Goal: Task Accomplishment & Management: Use online tool/utility

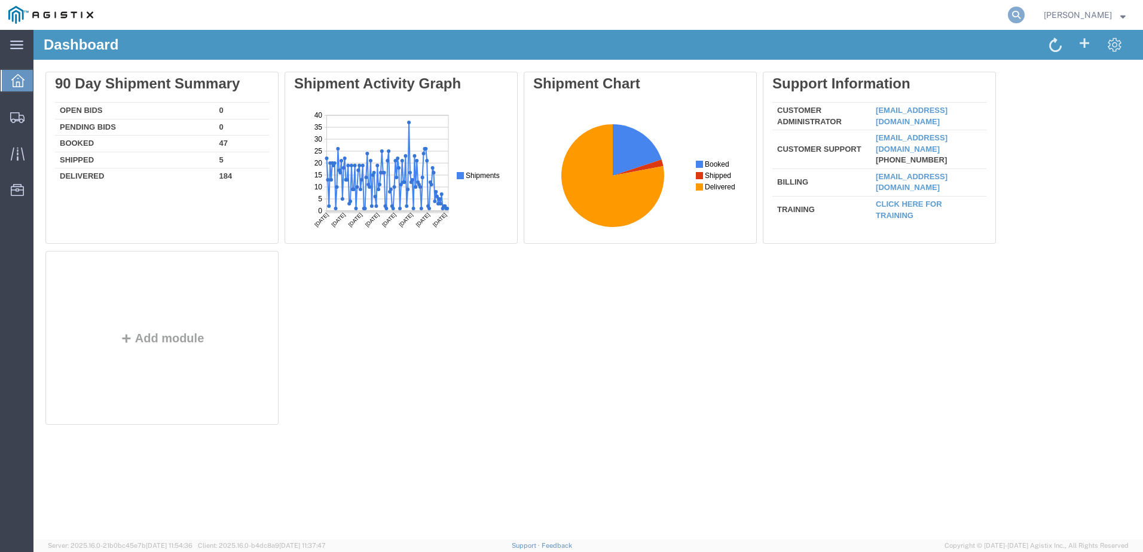
click at [1024, 16] on icon at bounding box center [1015, 15] width 17 height 17
click at [766, 18] on input "search" at bounding box center [825, 15] width 363 height 29
paste input "56509192"
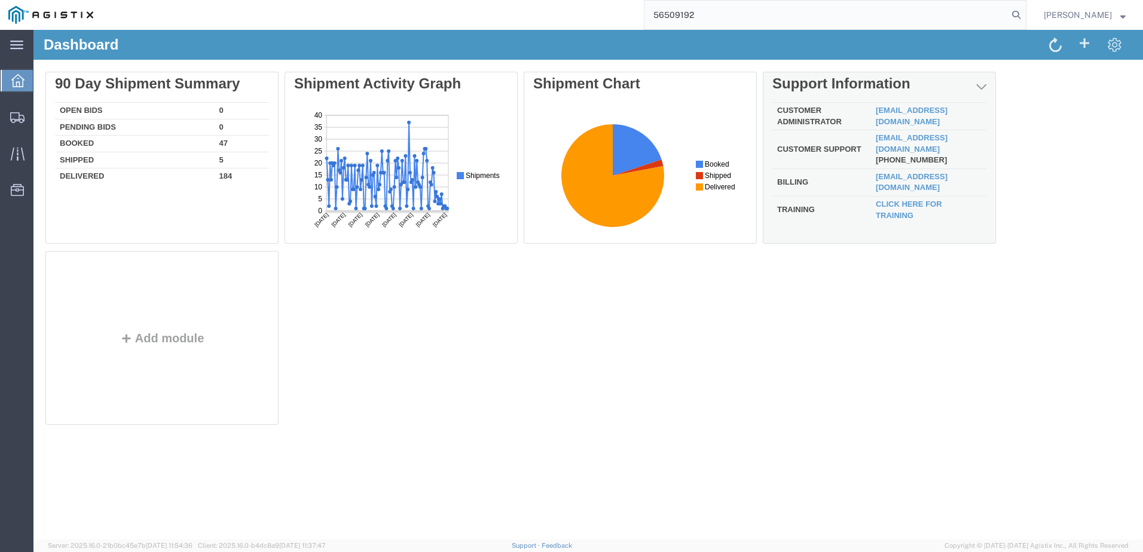
type input "56509192"
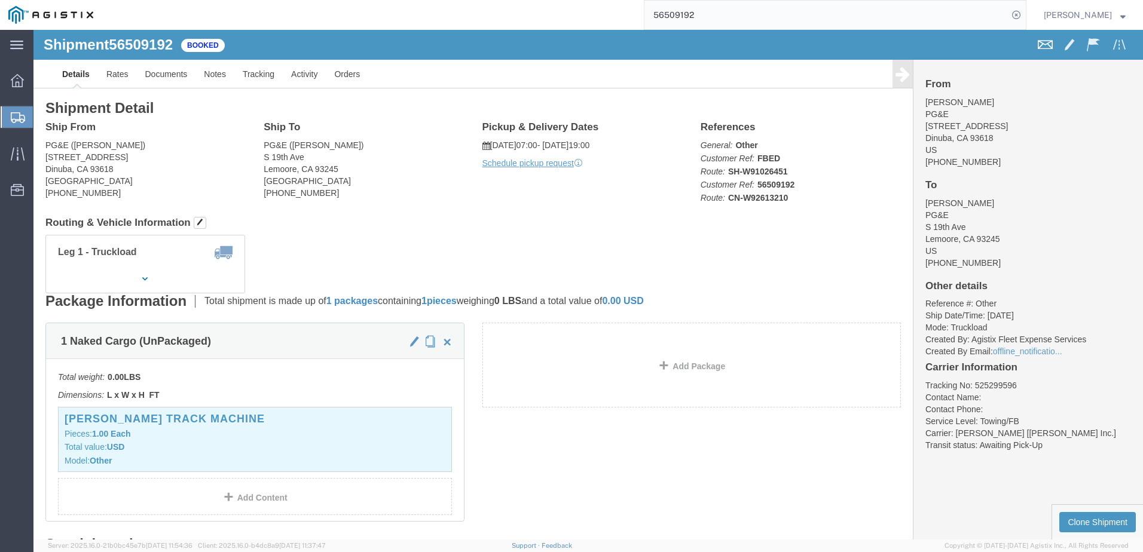
click span
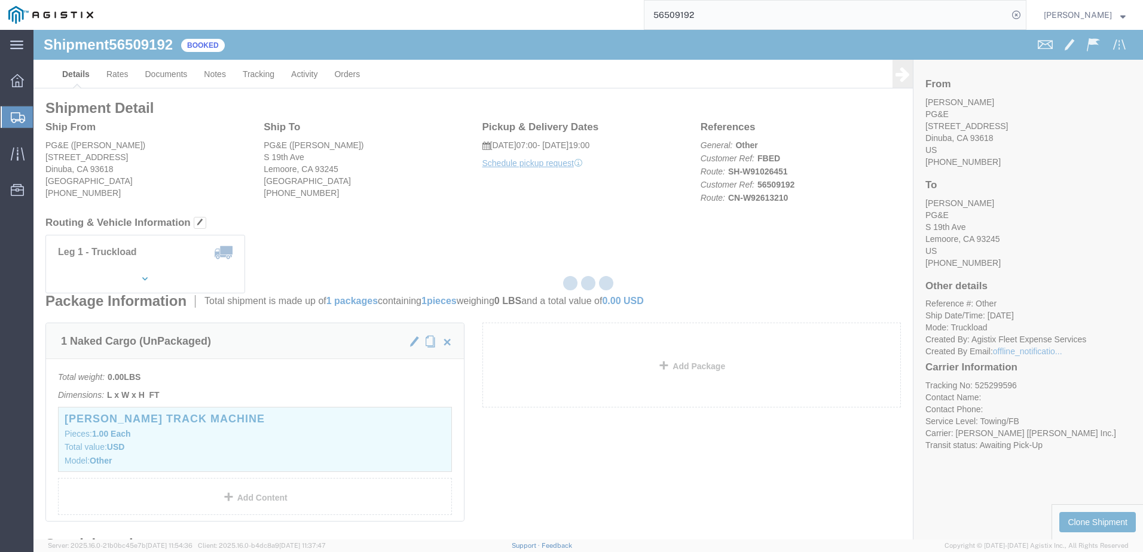
checkbox input "true"
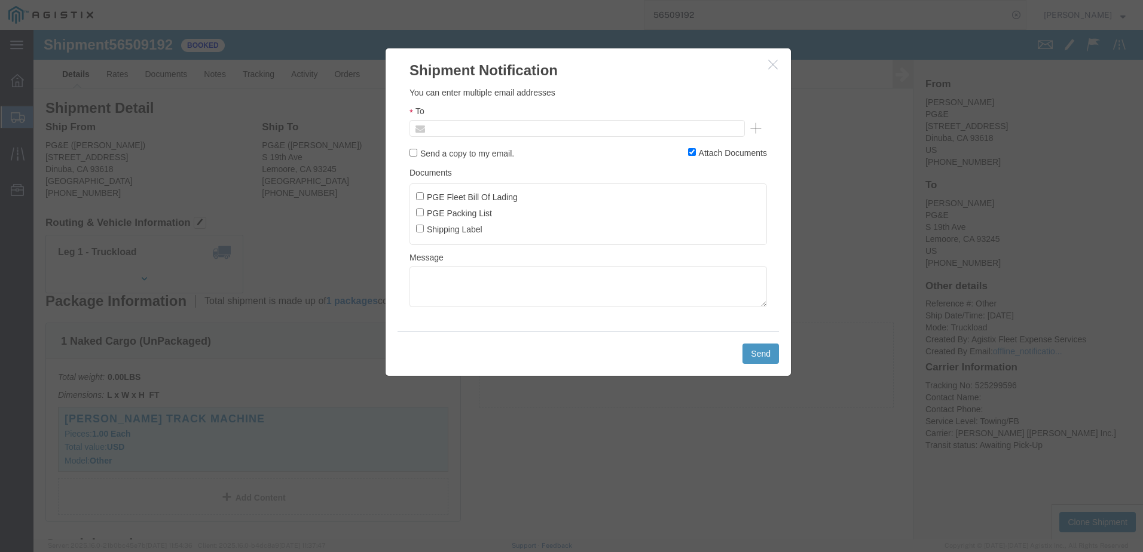
click input "text"
type input "A"
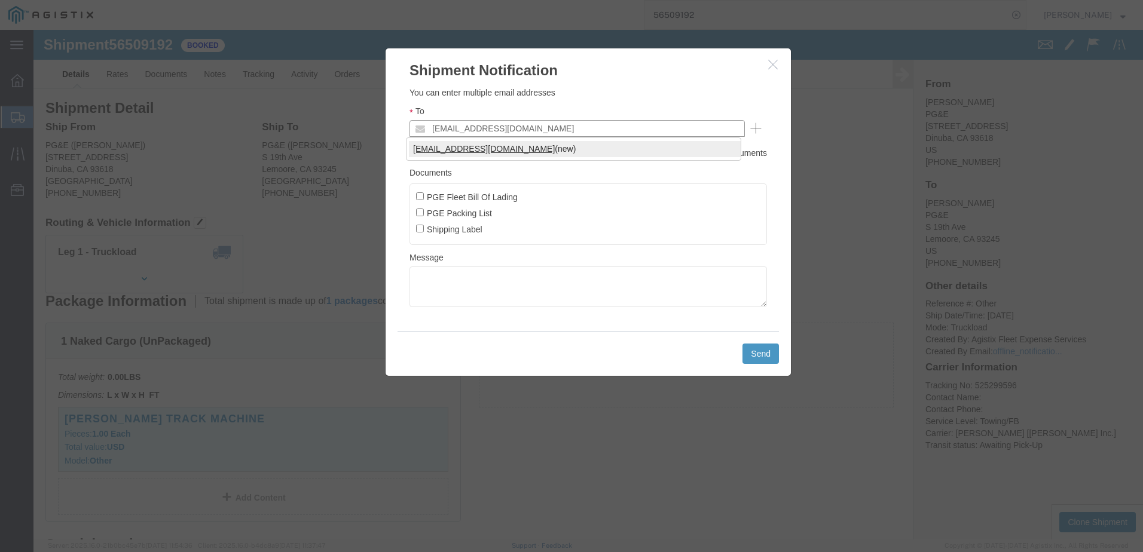
type input "[EMAIL_ADDRESS][DOMAIN_NAME]"
click input "PGE Fleet Bill Of Lading"
checkbox input "true"
click button "Send"
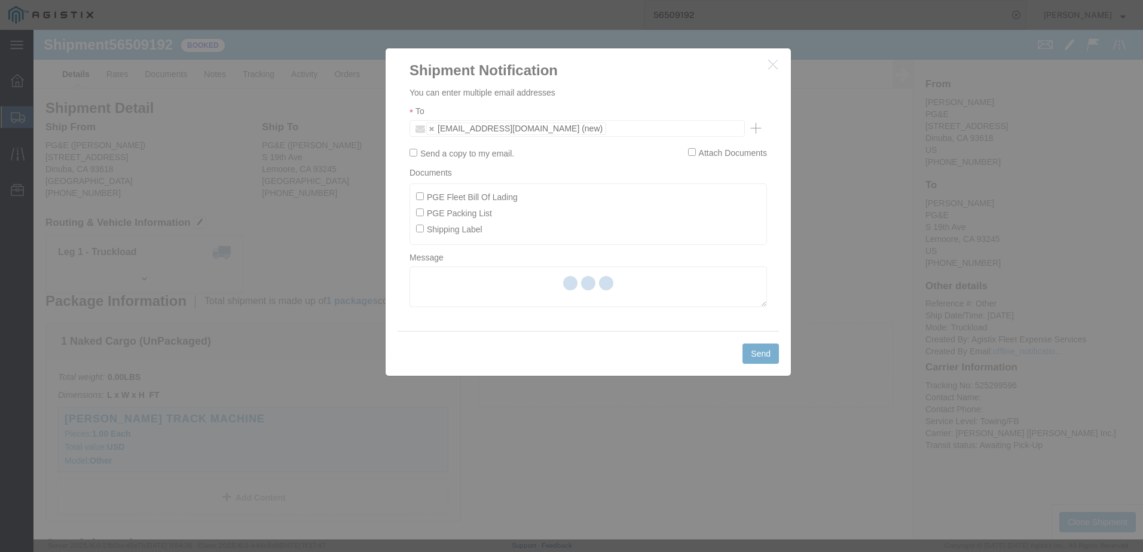
checkbox input "false"
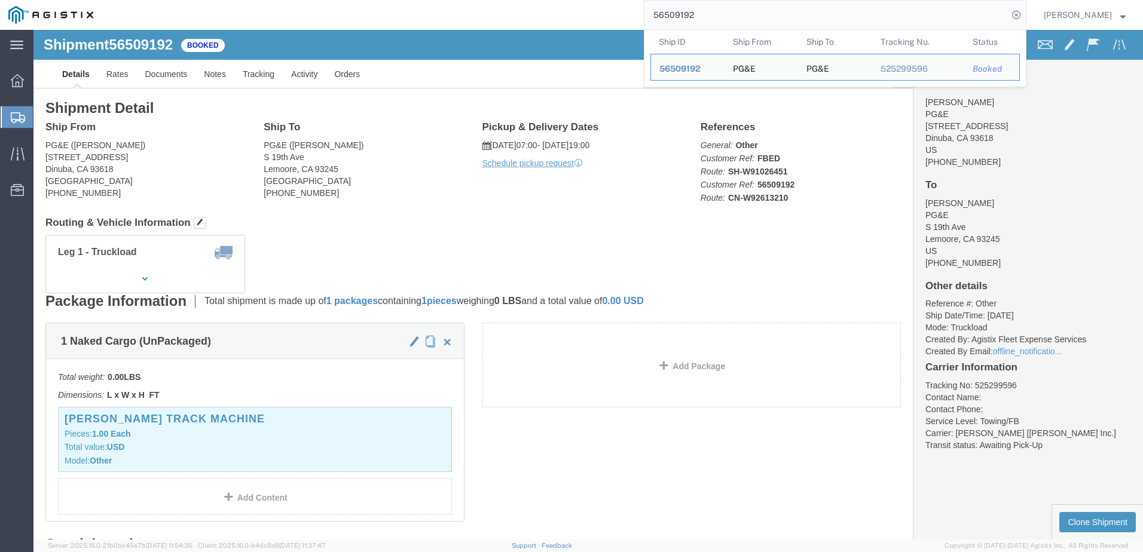
drag, startPoint x: 749, startPoint y: 13, endPoint x: 649, endPoint y: 8, distance: 99.9
click at [650, 8] on div "56509192 Ship ID Ship From Ship To Tracking Nu. Status Ship ID 56509192 Ship Fr…" at bounding box center [564, 15] width 924 height 30
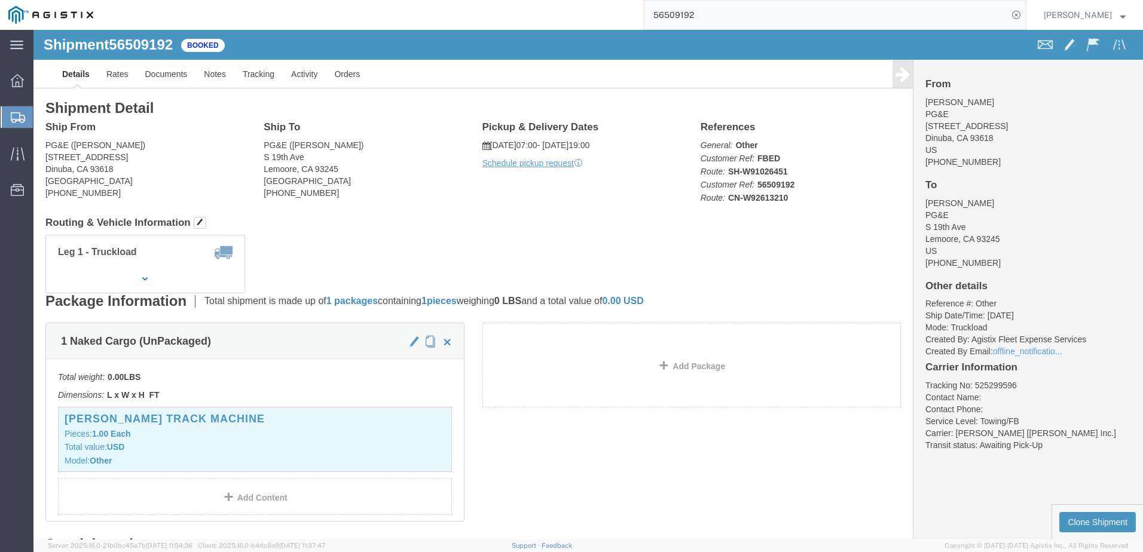
paste input "206"
type input "56509206"
click span
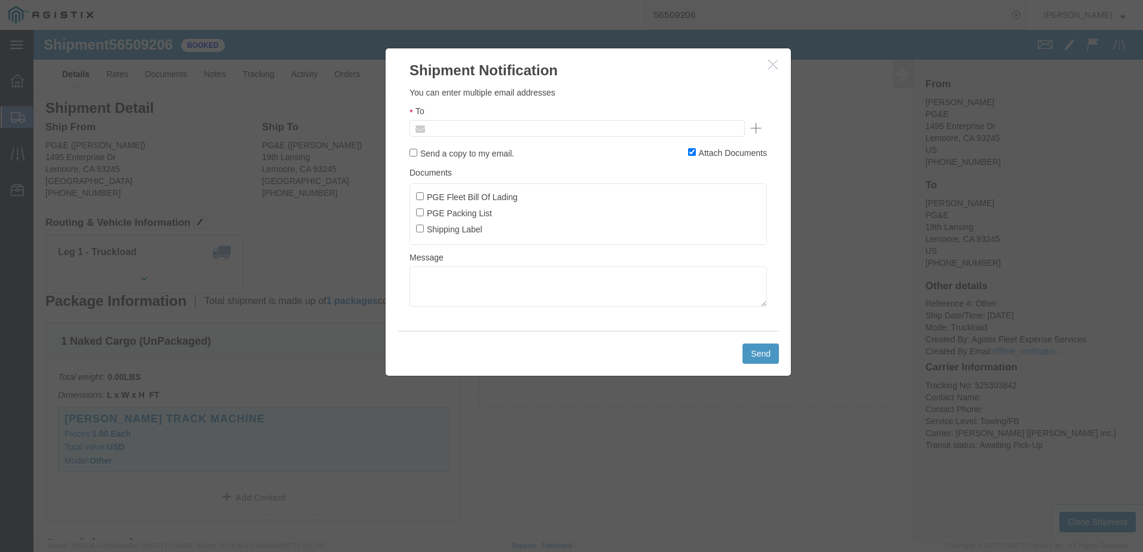
click input "text"
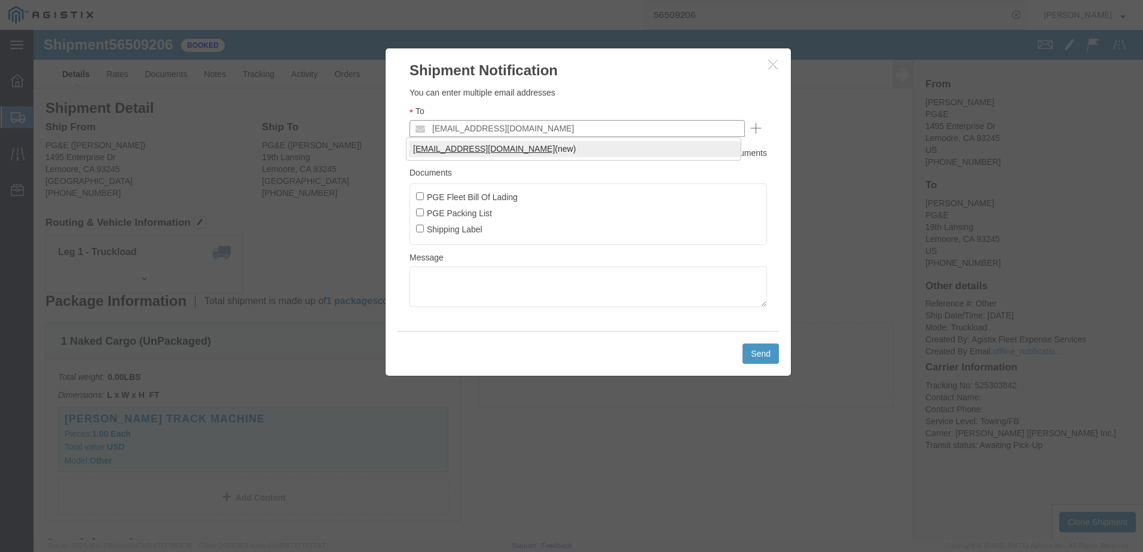
type input "[EMAIL_ADDRESS][DOMAIN_NAME]"
click label "PGE Fleet Bill Of Lading"
click input "PGE Fleet Bill Of Lading"
checkbox input "true"
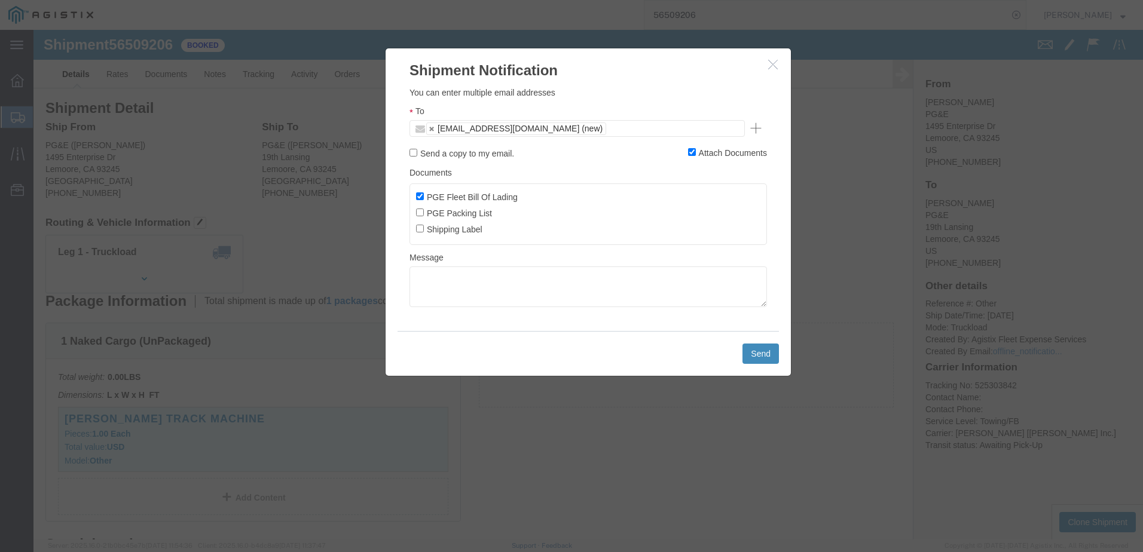
drag, startPoint x: 723, startPoint y: 325, endPoint x: 757, endPoint y: 355, distance: 45.3
click button "Send"
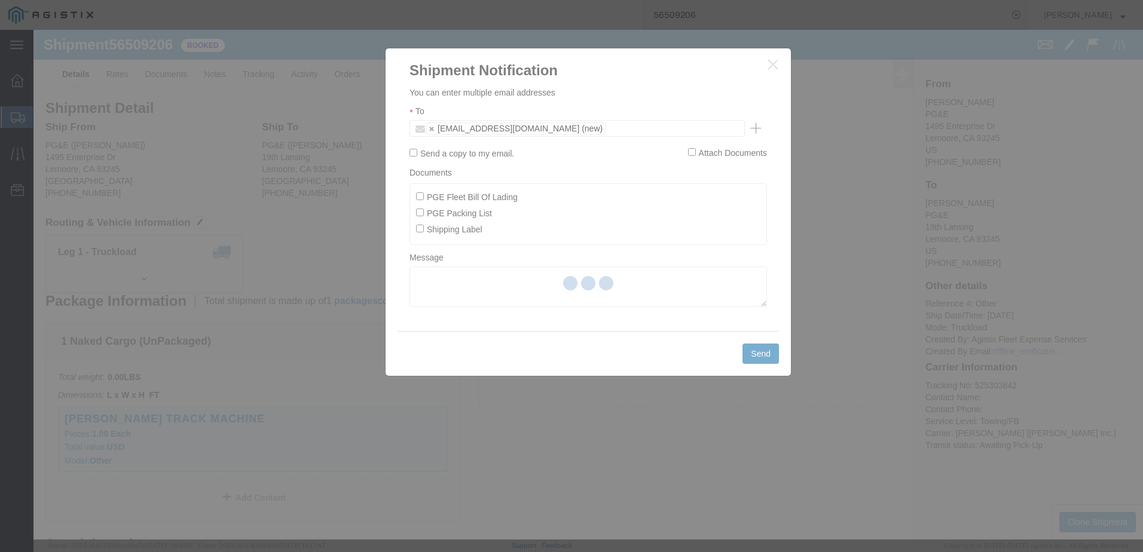
checkbox input "false"
